Goal: Navigation & Orientation: Find specific page/section

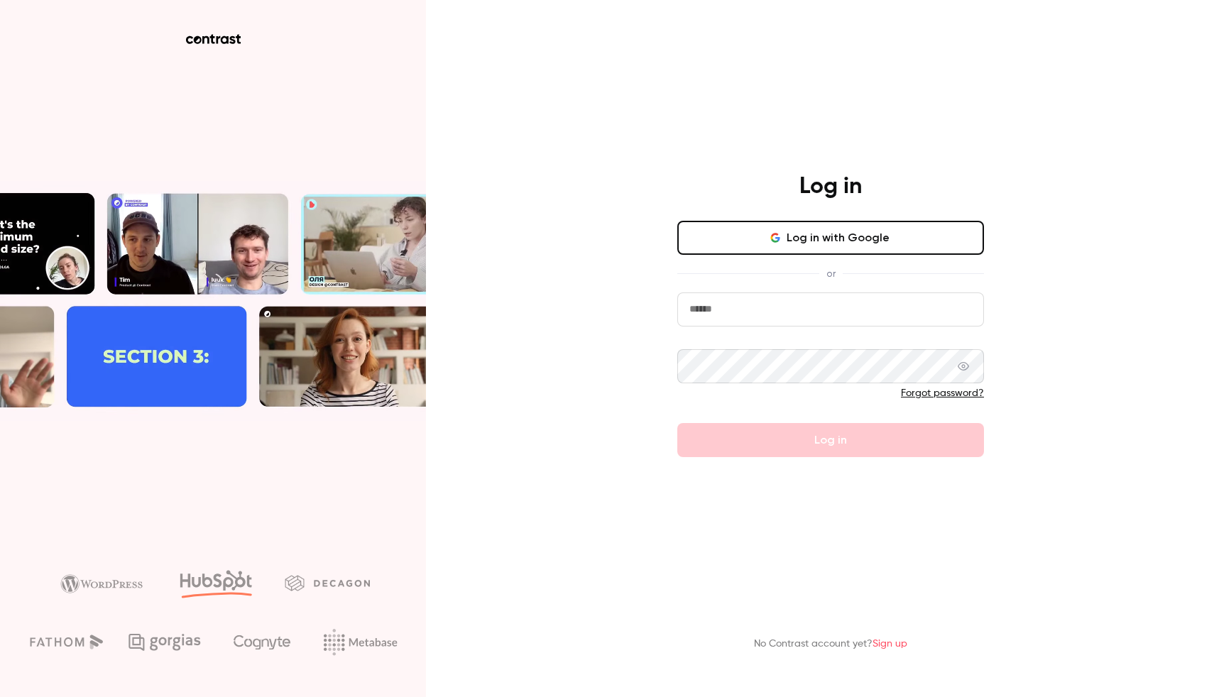
click at [859, 225] on button "Log in with Google" at bounding box center [830, 238] width 307 height 34
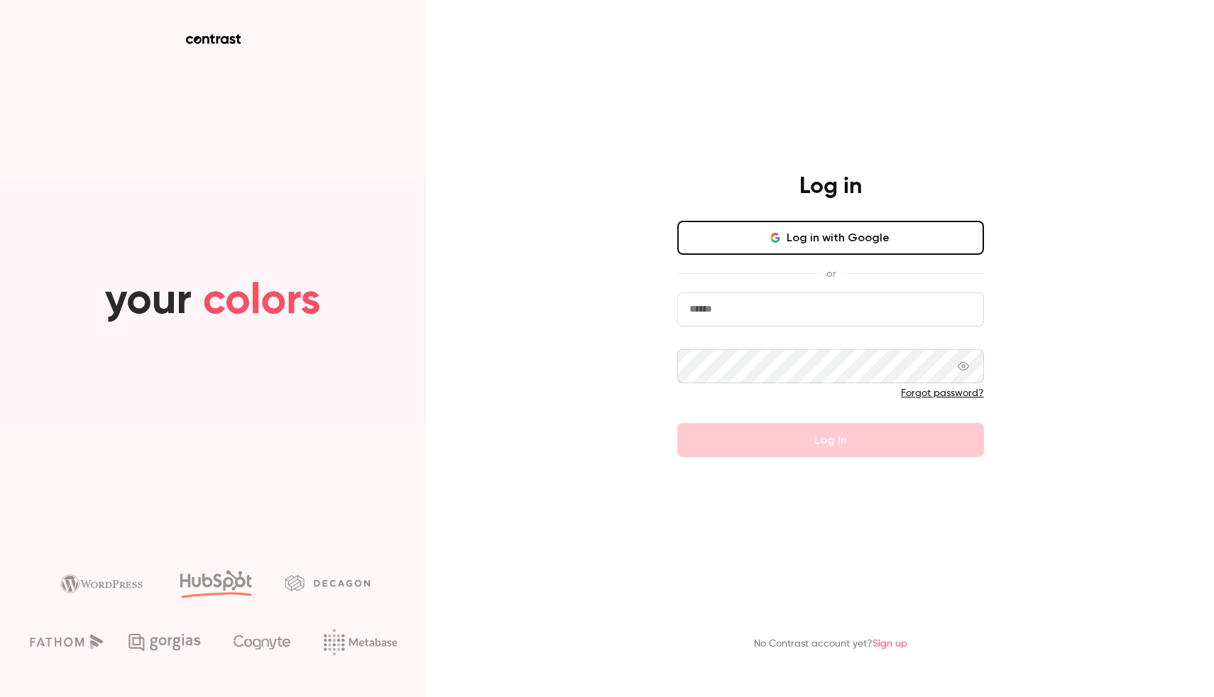
click at [874, 246] on button "Log in with Google" at bounding box center [830, 238] width 307 height 34
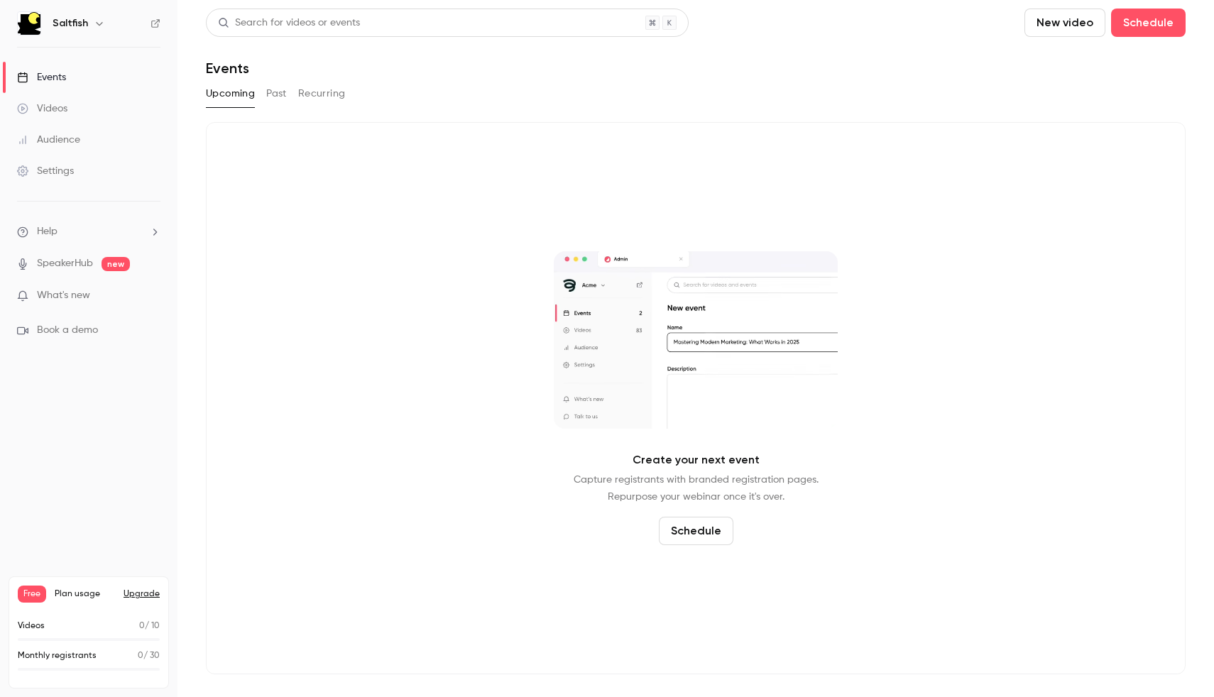
click at [50, 26] on div "Saltfish" at bounding box center [88, 23] width 143 height 24
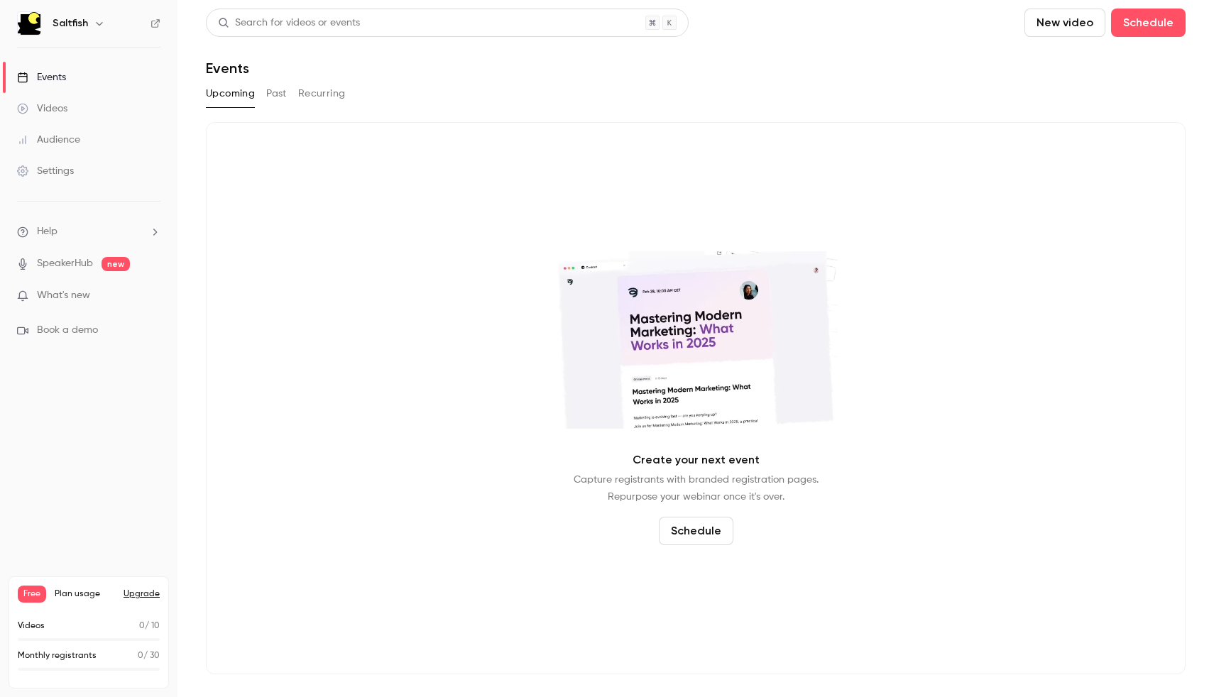
click at [57, 106] on div "Videos" at bounding box center [42, 108] width 50 height 14
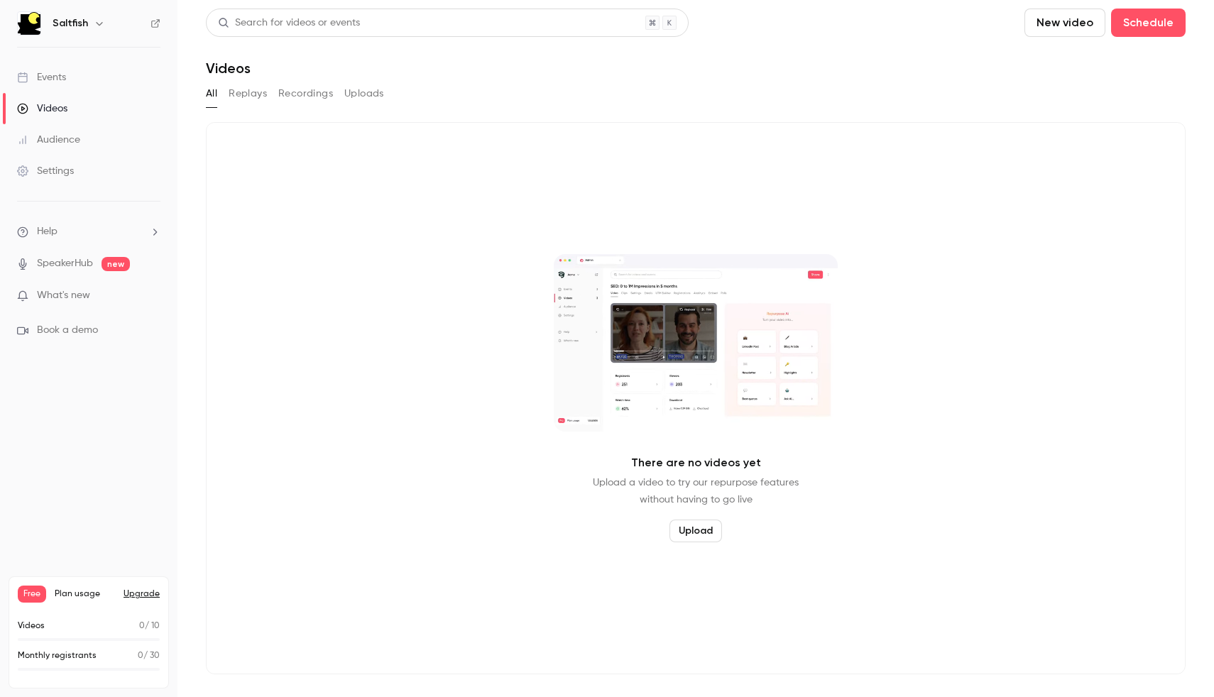
click at [71, 142] on div "Audience" at bounding box center [48, 140] width 63 height 14
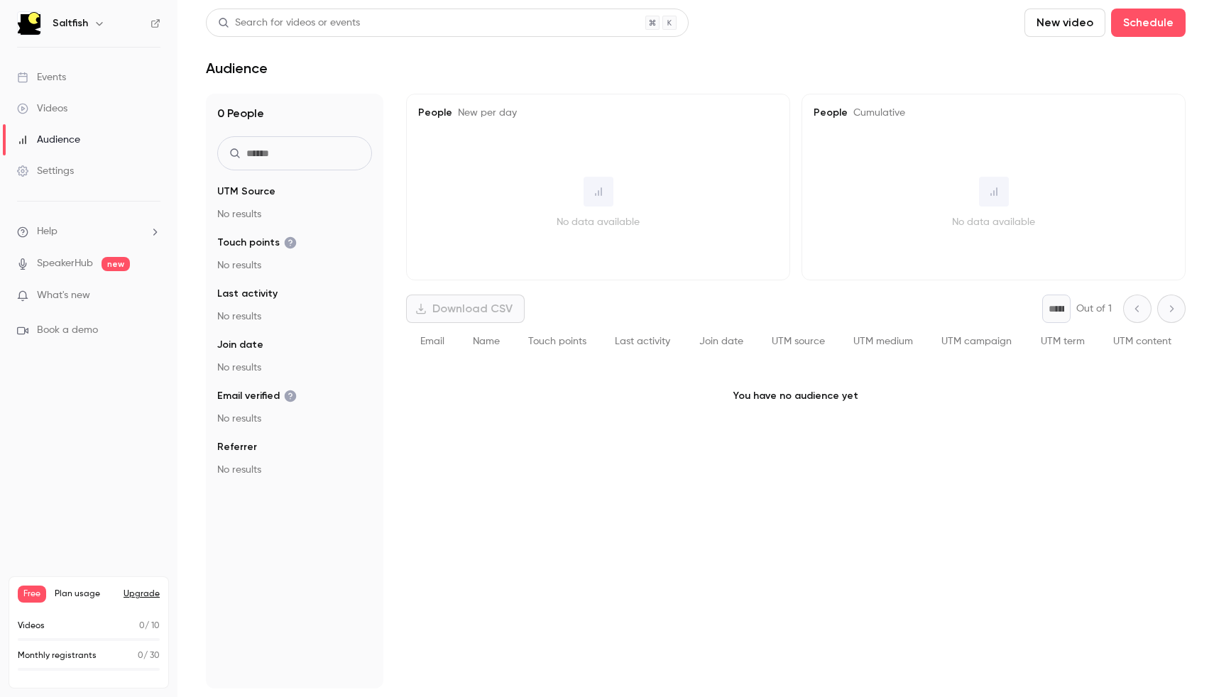
click at [73, 168] on div "Settings" at bounding box center [45, 171] width 57 height 14
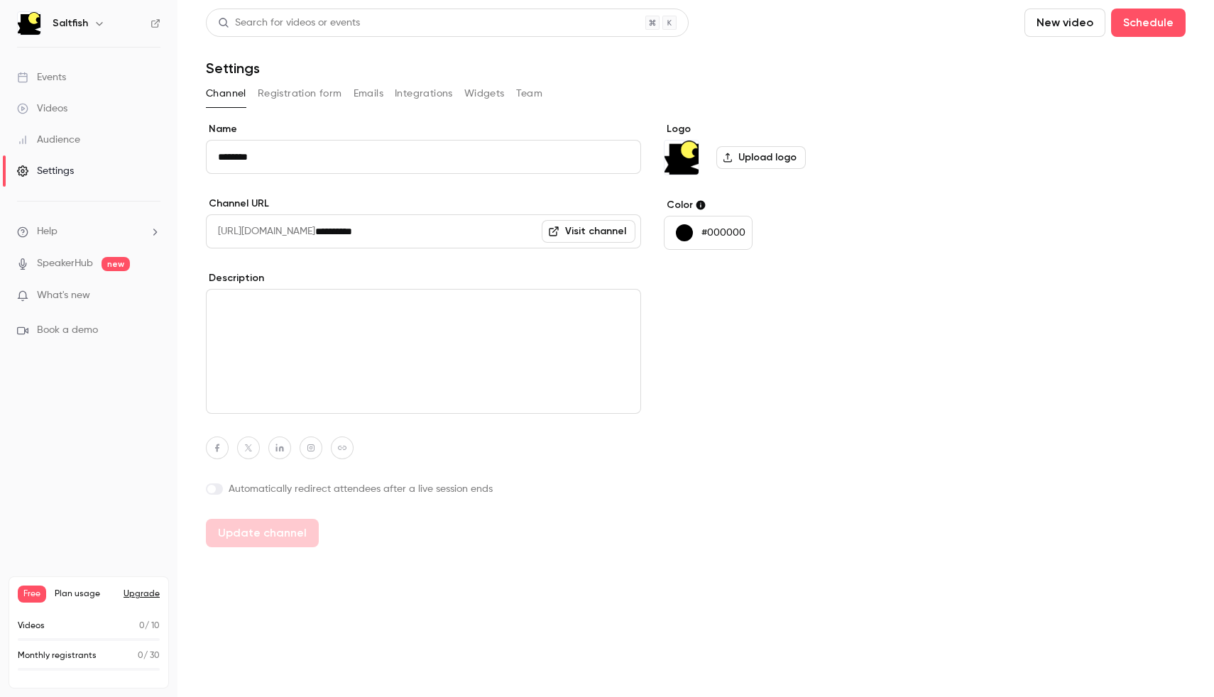
click at [50, 110] on div "Videos" at bounding box center [42, 108] width 50 height 14
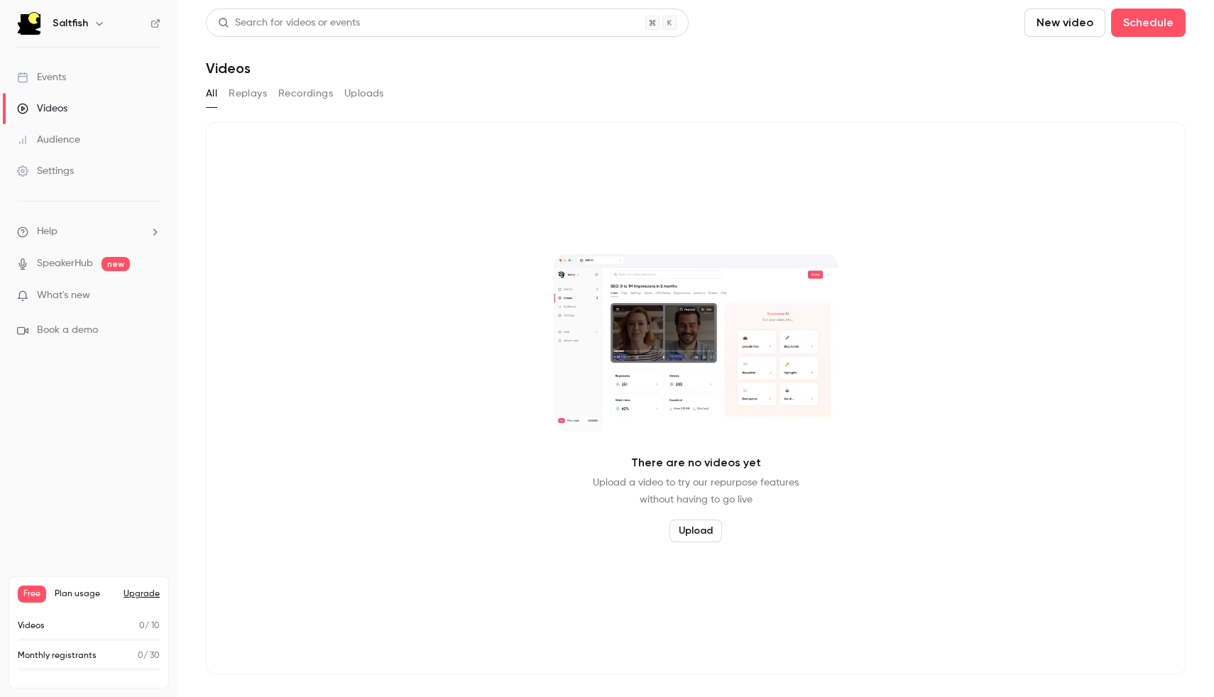
click at [52, 82] on div "Events" at bounding box center [41, 77] width 49 height 14
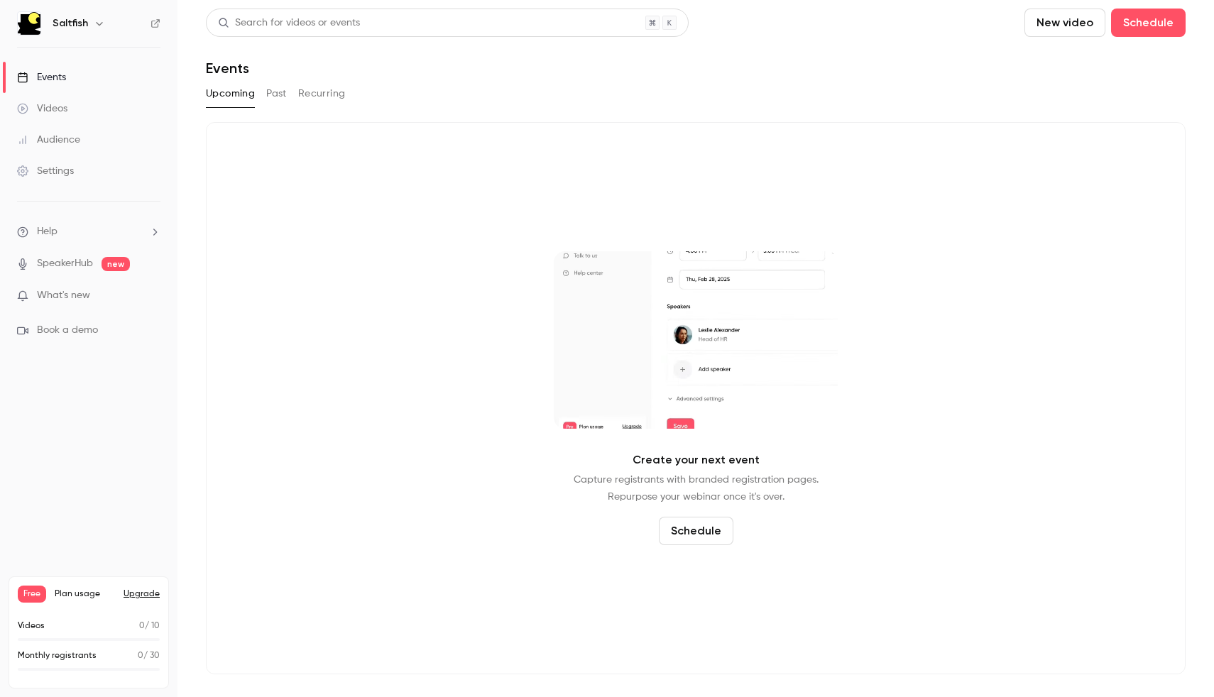
click at [58, 261] on link "SpeakerHub" at bounding box center [65, 263] width 56 height 15
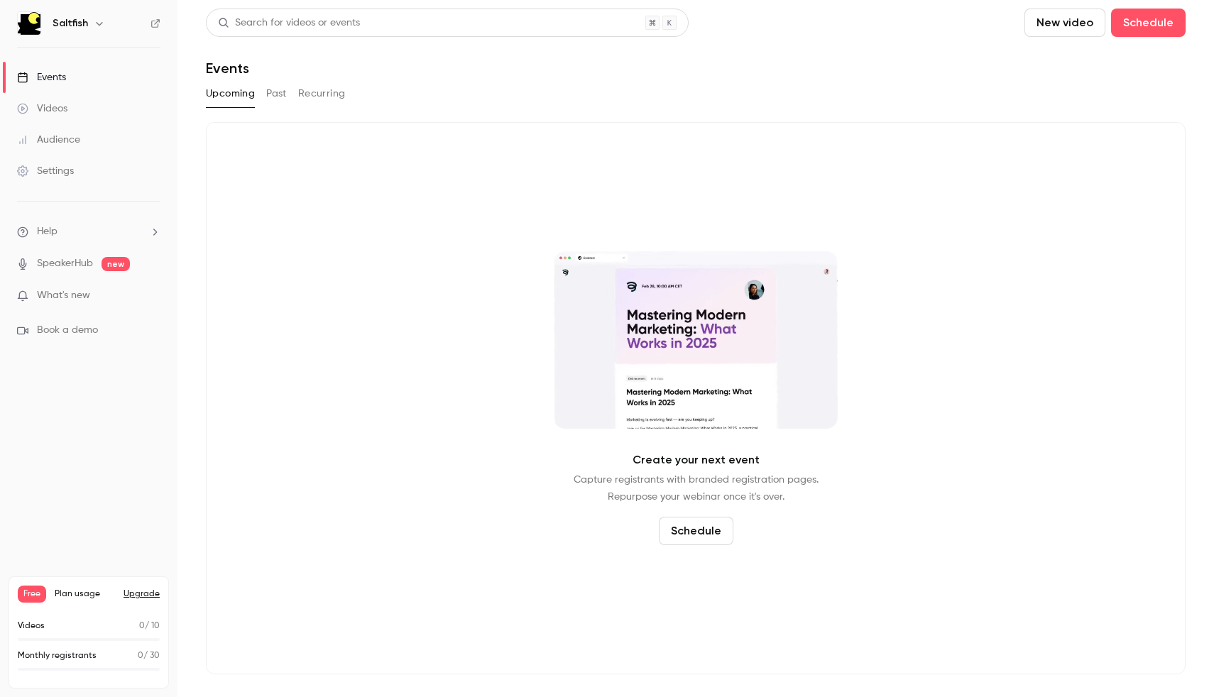
click at [924, 138] on div "Create your next event Capture registrants with branded registration pages. Rep…" at bounding box center [695, 398] width 979 height 552
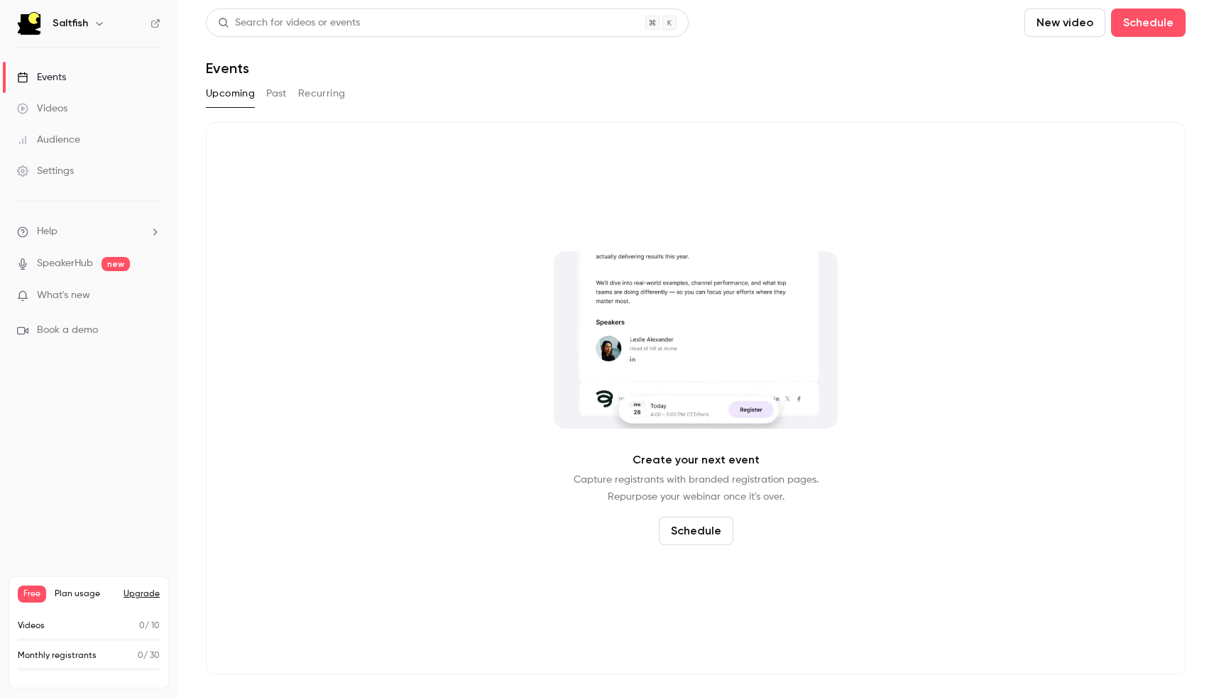
click at [299, 92] on button "Recurring" at bounding box center [322, 93] width 48 height 23
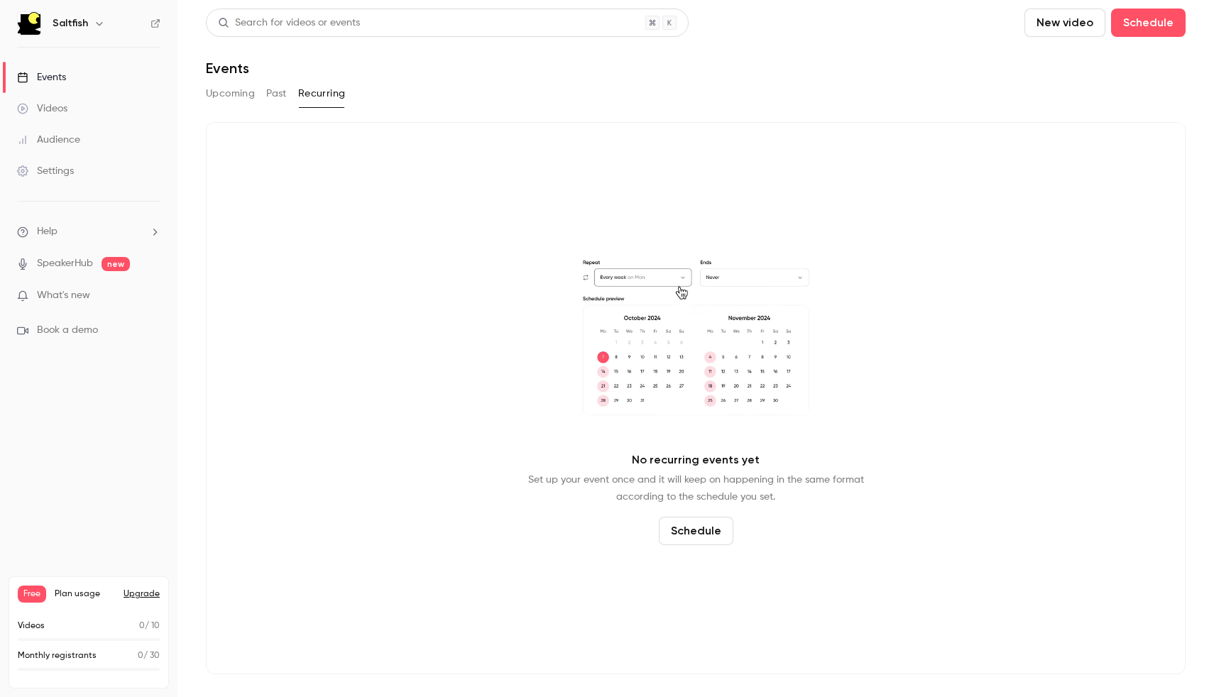
click at [278, 92] on button "Past" at bounding box center [276, 93] width 21 height 23
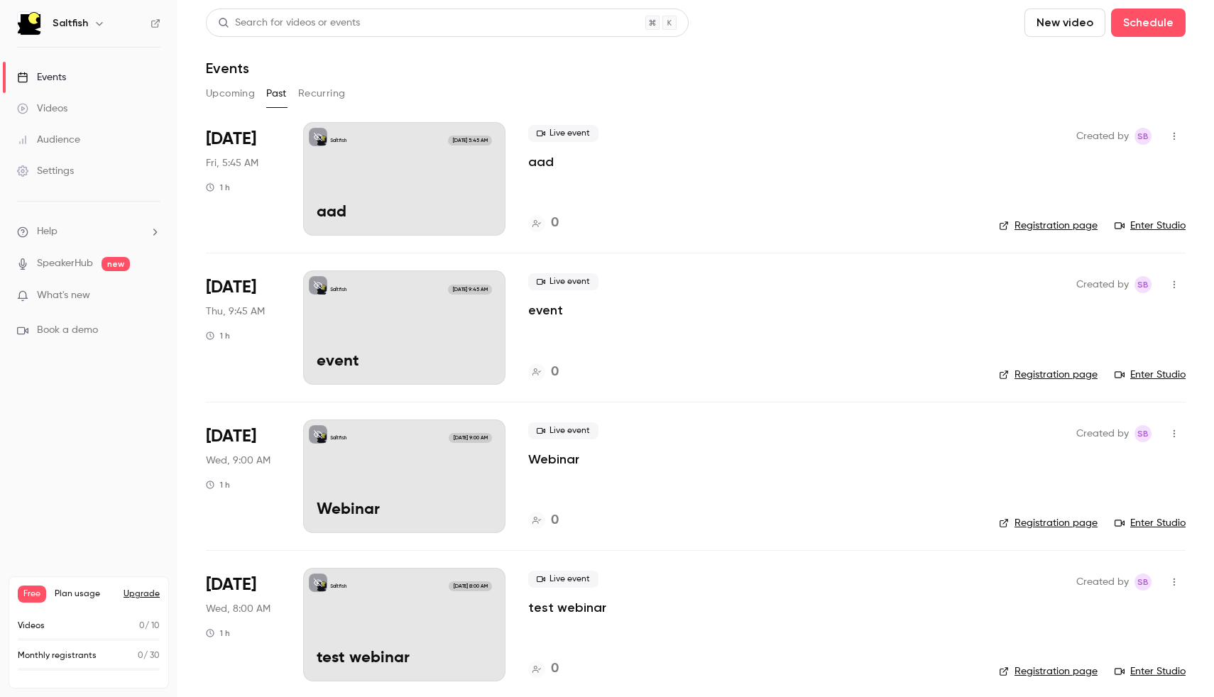
click at [55, 111] on div "Videos" at bounding box center [42, 108] width 50 height 14
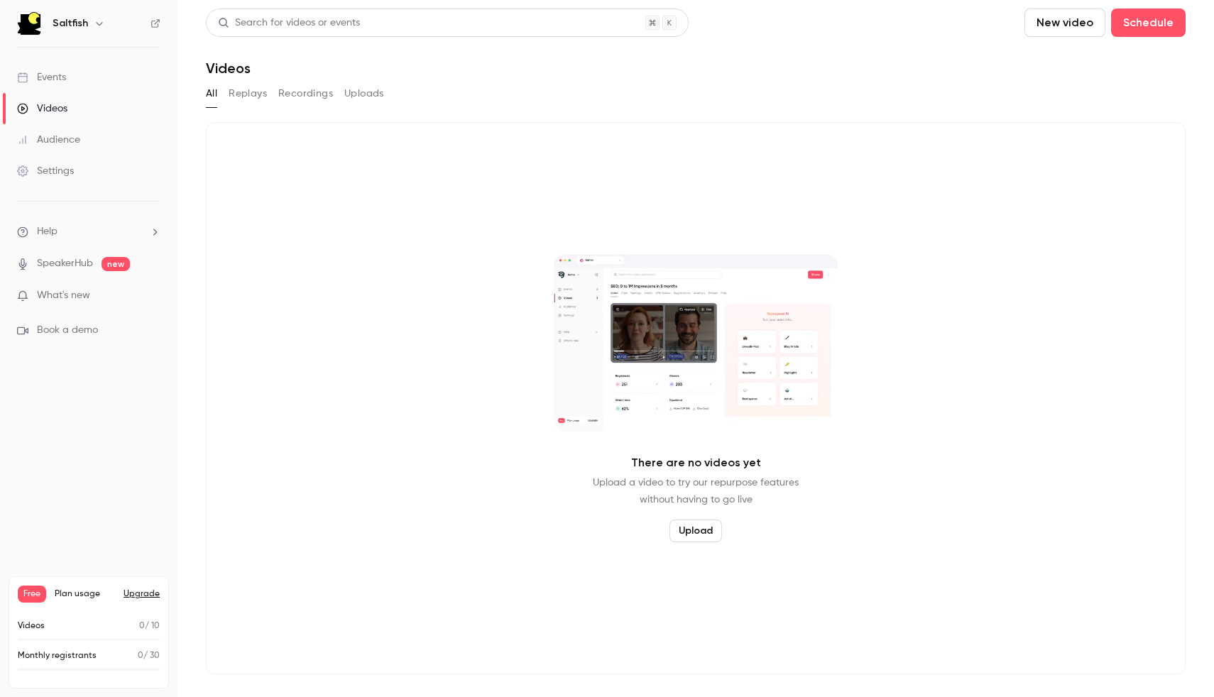
click at [55, 126] on link "Audience" at bounding box center [88, 139] width 177 height 31
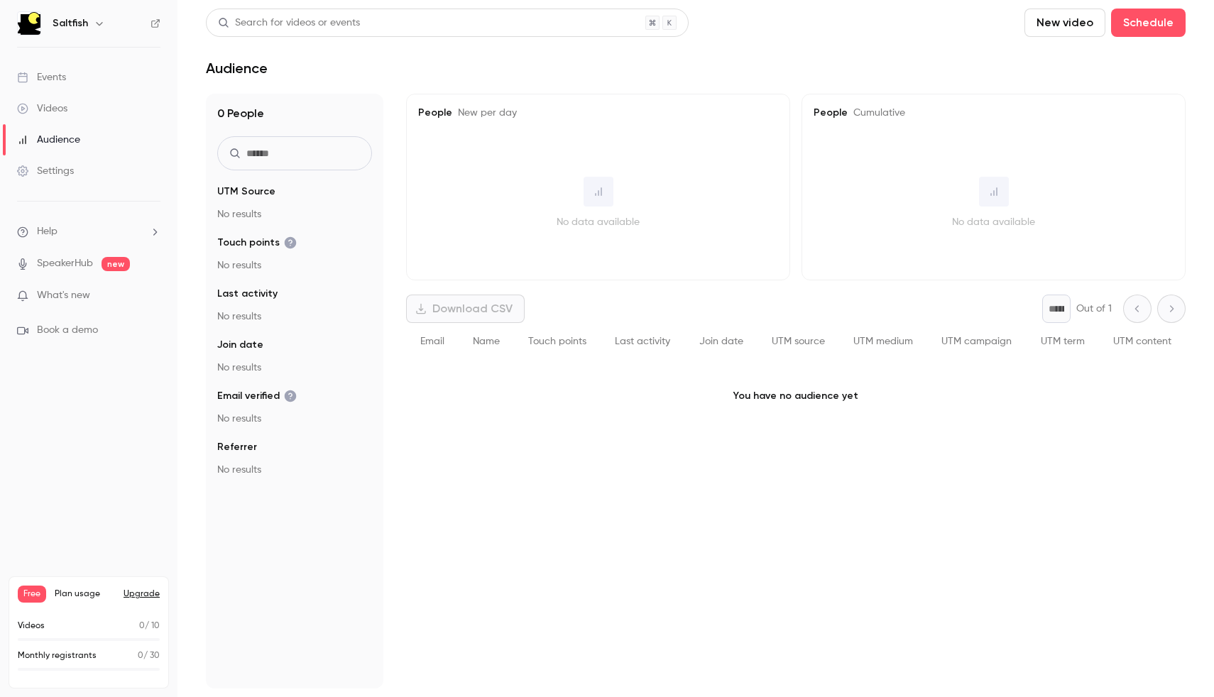
click at [62, 170] on div "Settings" at bounding box center [45, 171] width 57 height 14
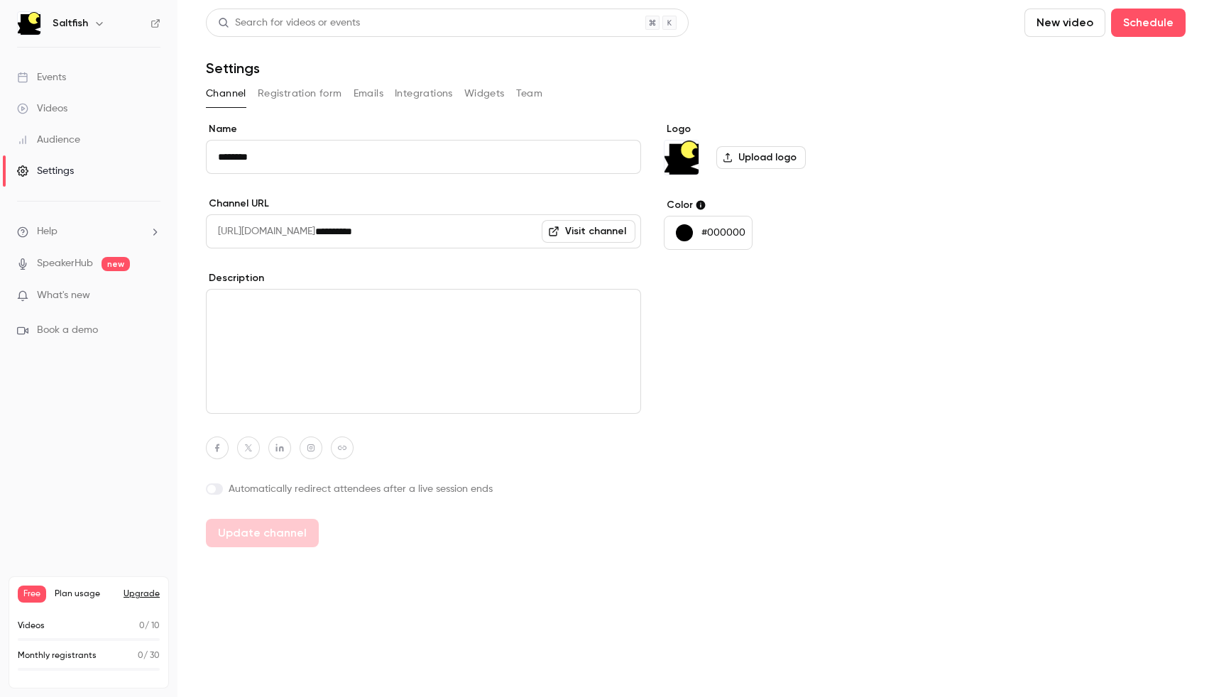
click at [61, 77] on div "Events" at bounding box center [41, 77] width 49 height 14
